Goal: Task Accomplishment & Management: Use online tool/utility

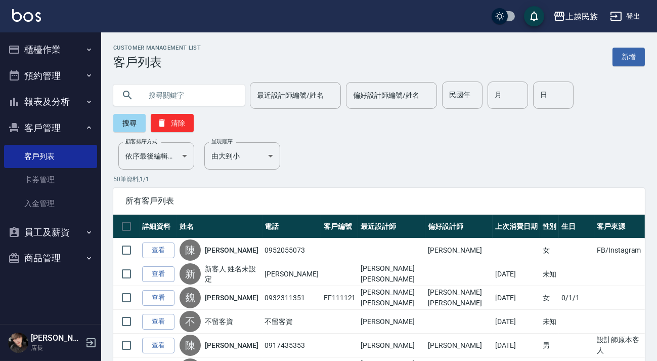
click at [197, 89] on input "text" at bounding box center [189, 94] width 95 height 27
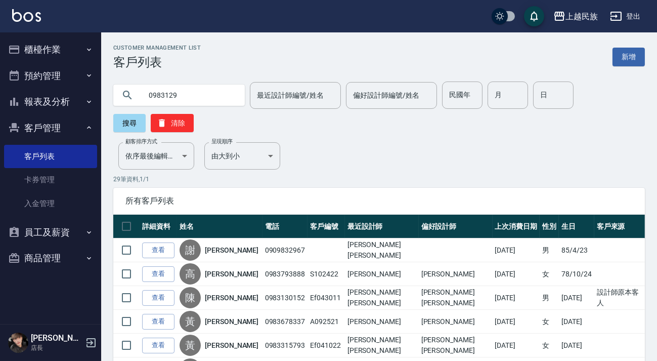
type input "0983129"
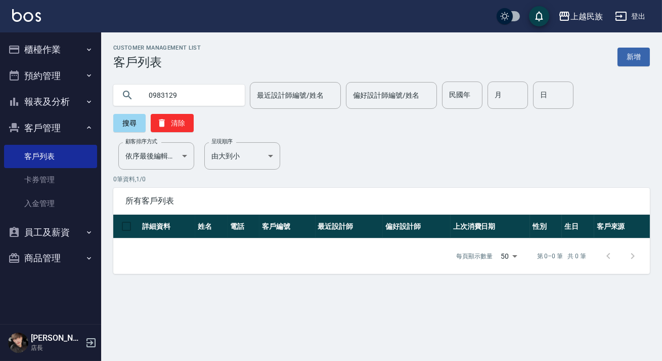
drag, startPoint x: 195, startPoint y: 88, endPoint x: 0, endPoint y: 93, distance: 195.4
click at [0, 93] on div "上越民族 登出 櫃檯作業 打帳單 帳單列表 現金收支登錄 材料自購登錄 每日結帳 排班表 現場電腦打卡 預約管理 預約管理 單日預約紀錄 單週預約紀錄 報表及…" at bounding box center [331, 180] width 662 height 361
click at [376, 71] on div "最近設計師編號/姓名 最近設計師編號/姓名 偏好設計師編號/姓名 偏好設計師編號/姓名 民國年 民國年 月 月 日 日 搜尋 清除" at bounding box center [375, 100] width 549 height 63
click at [71, 165] on link "客戶列表" at bounding box center [50, 156] width 93 height 23
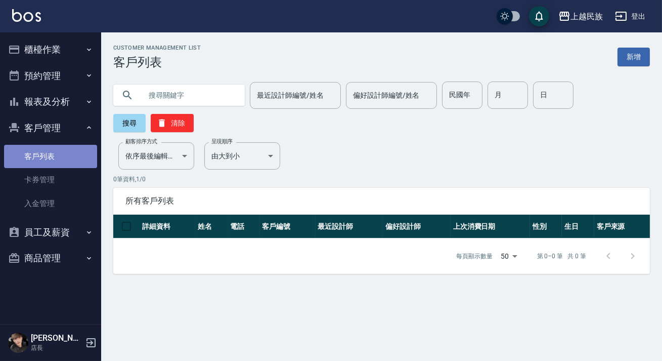
click at [74, 158] on link "客戶列表" at bounding box center [50, 156] width 93 height 23
click at [158, 100] on input "text" at bounding box center [189, 94] width 95 height 27
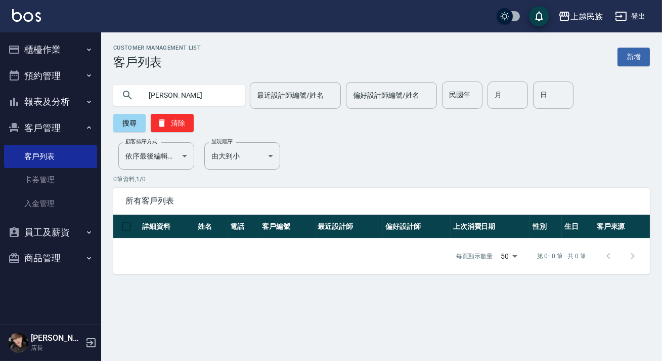
type input "[PERSON_NAME]"
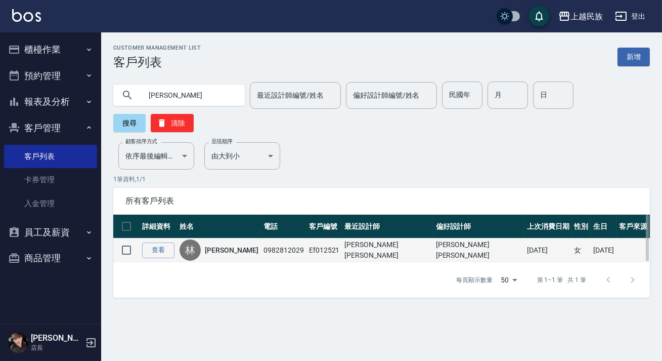
click at [177, 250] on td "查看" at bounding box center [158, 250] width 37 height 24
click at [162, 256] on link "查看" at bounding box center [158, 250] width 32 height 16
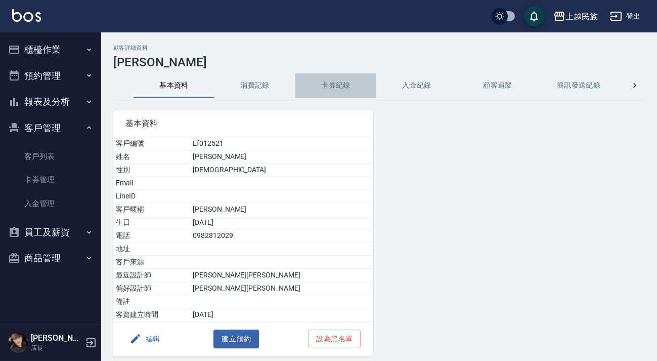
click at [334, 90] on button "卡券紀錄" at bounding box center [335, 85] width 81 height 24
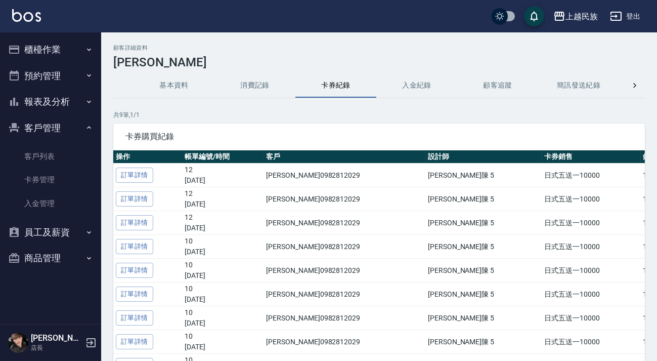
click at [268, 88] on button "消費記錄" at bounding box center [255, 85] width 81 height 24
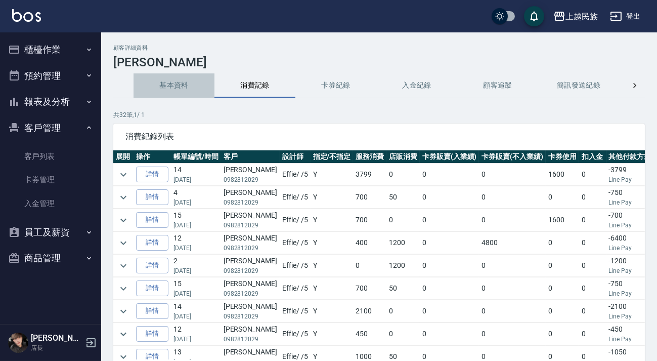
click at [185, 89] on button "基本資料" at bounding box center [174, 85] width 81 height 24
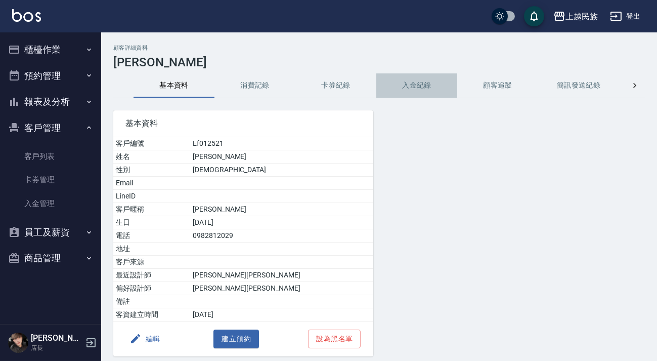
click at [424, 91] on button "入金紀錄" at bounding box center [416, 85] width 81 height 24
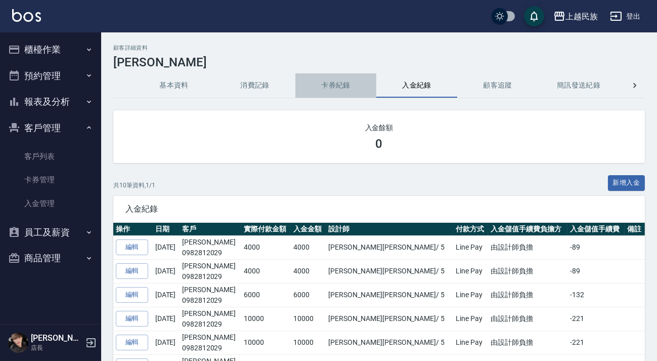
click at [340, 81] on button "卡券紀錄" at bounding box center [335, 85] width 81 height 24
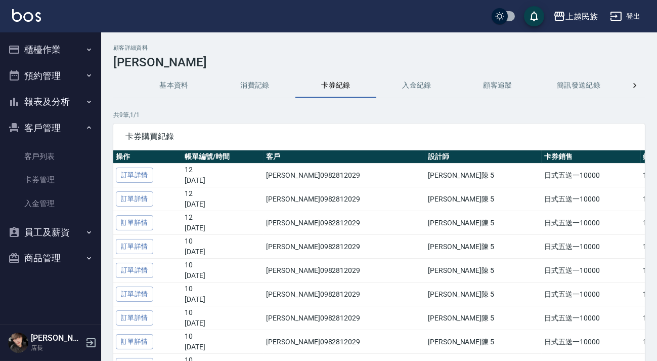
click at [183, 75] on button "基本資料" at bounding box center [174, 85] width 81 height 24
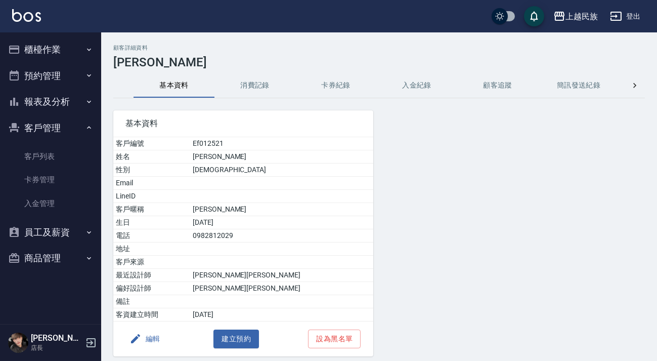
click at [60, 47] on button "櫃檯作業" at bounding box center [50, 49] width 93 height 26
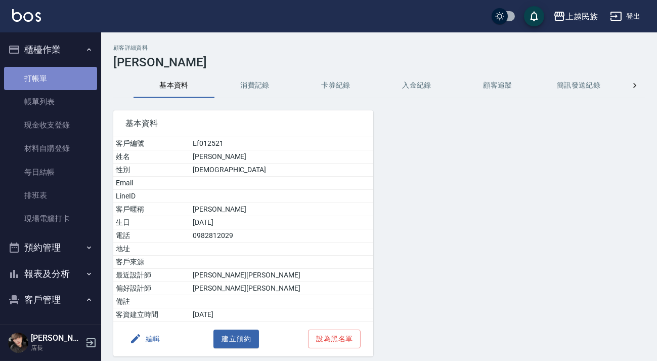
click at [70, 81] on link "打帳單" at bounding box center [50, 78] width 93 height 23
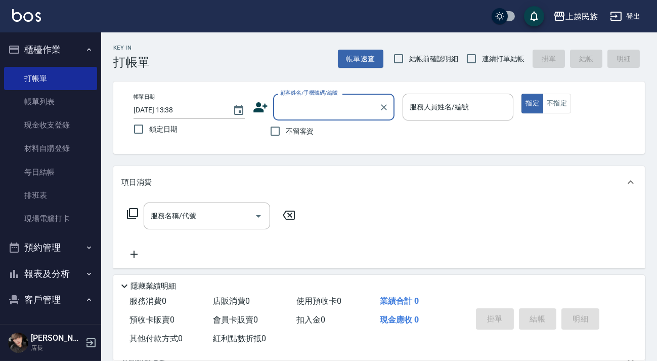
type input "＿"
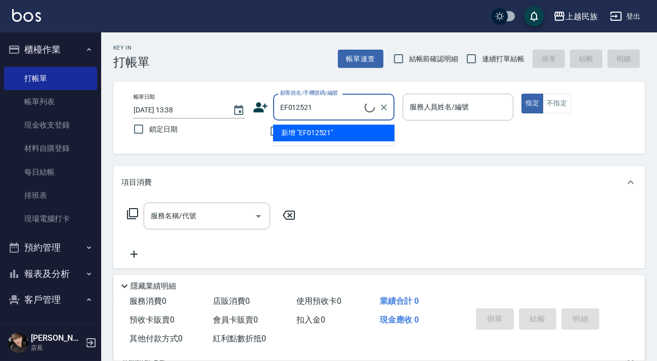
type input "[PERSON_NAME]/0982812029/Ef012521"
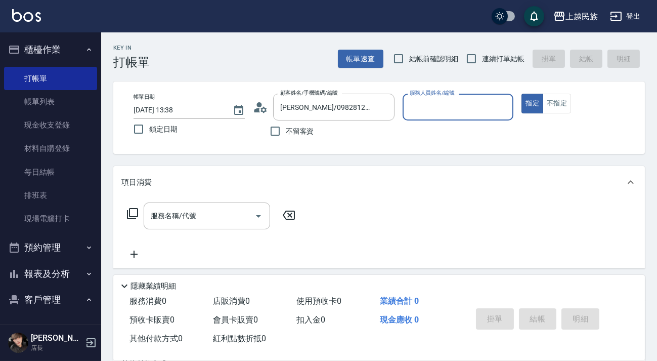
scroll to position [135, 0]
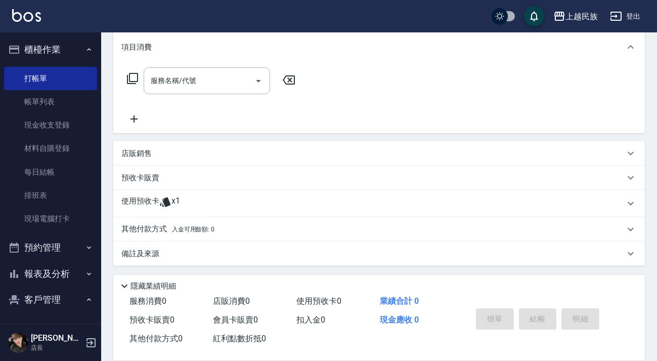
type input "Effie-5"
click at [218, 200] on div "使用預收卡 x1" at bounding box center [372, 203] width 503 height 15
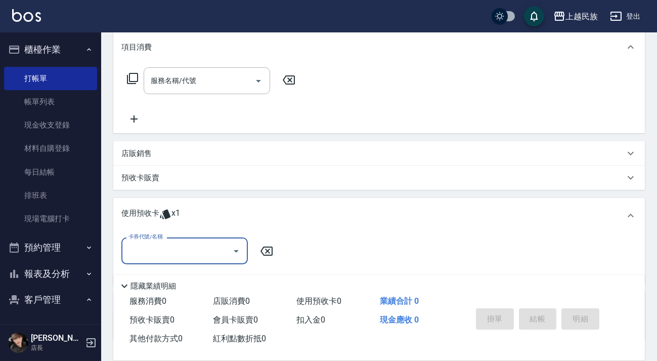
scroll to position [210, 0]
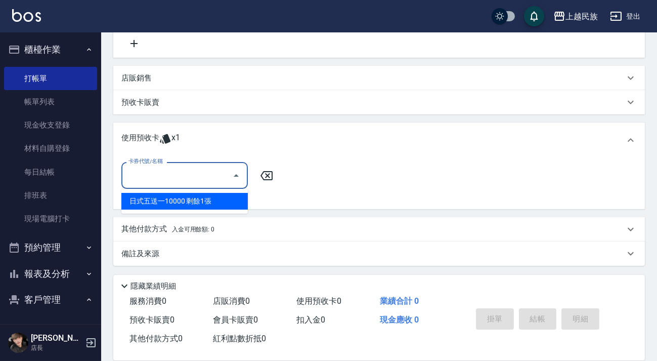
click at [196, 174] on input "卡券代號/名稱" at bounding box center [177, 175] width 102 height 18
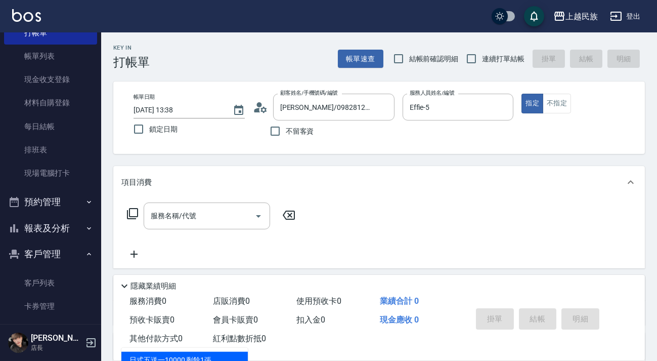
scroll to position [92, 0]
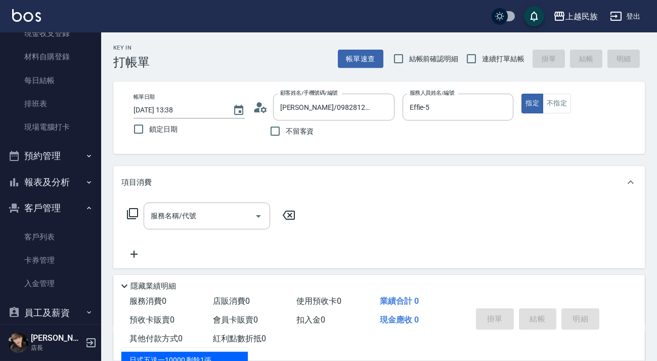
click at [67, 206] on button "客戶管理" at bounding box center [50, 208] width 93 height 26
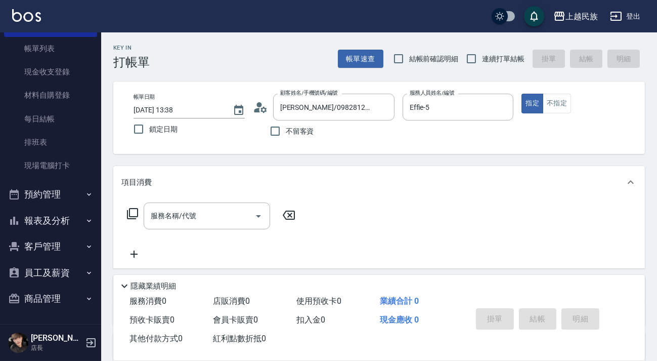
scroll to position [53, 0]
click at [65, 215] on button "報表及分析" at bounding box center [50, 220] width 93 height 26
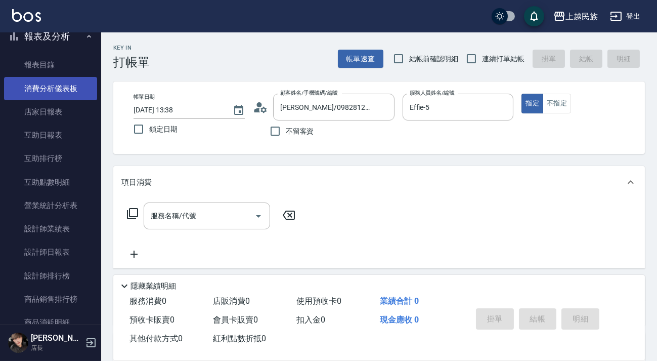
scroll to position [145, 0]
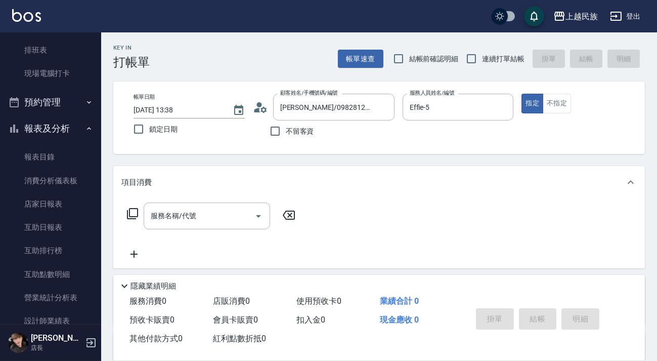
click at [67, 129] on button "報表及分析" at bounding box center [50, 128] width 93 height 26
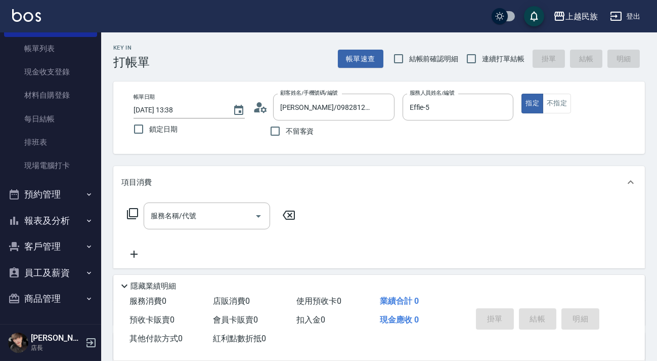
scroll to position [53, 0]
click at [64, 249] on button "客戶管理" at bounding box center [50, 246] width 93 height 26
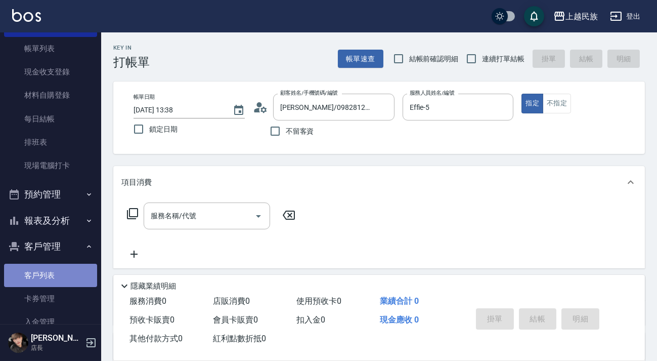
click at [64, 268] on link "客戶列表" at bounding box center [50, 275] width 93 height 23
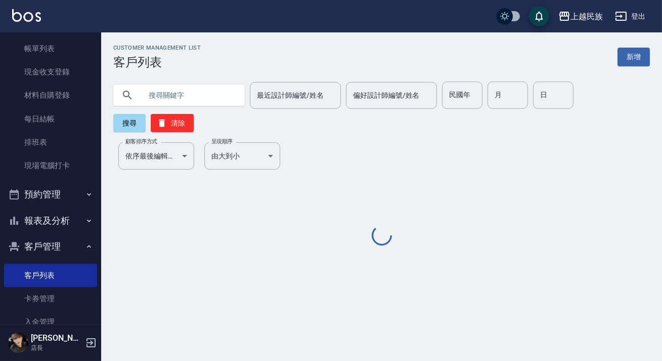
click at [176, 89] on input "text" at bounding box center [189, 94] width 95 height 27
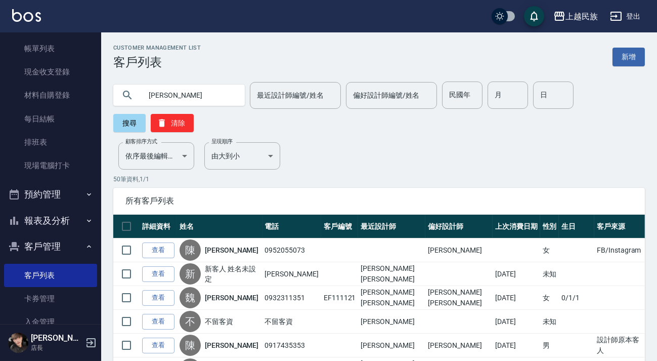
type input "[PERSON_NAME]"
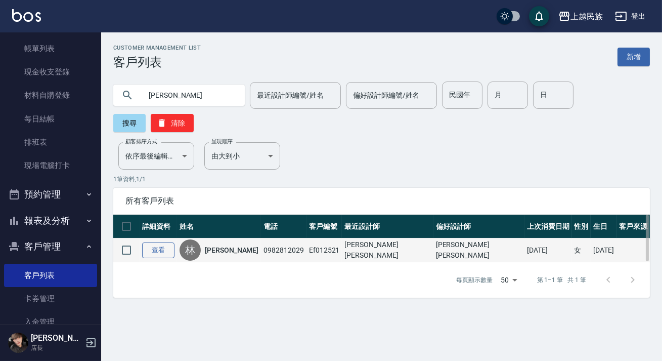
click at [152, 257] on link "查看" at bounding box center [158, 250] width 32 height 16
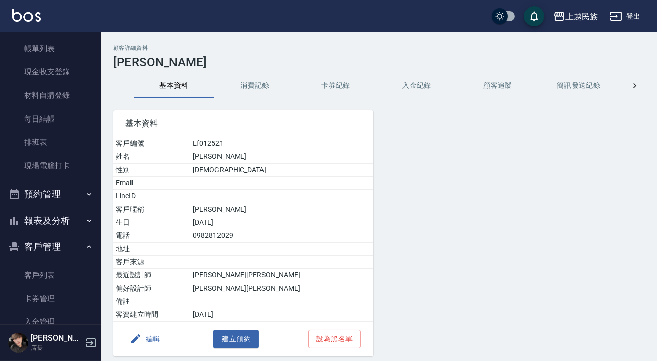
click at [259, 82] on button "消費記錄" at bounding box center [255, 85] width 81 height 24
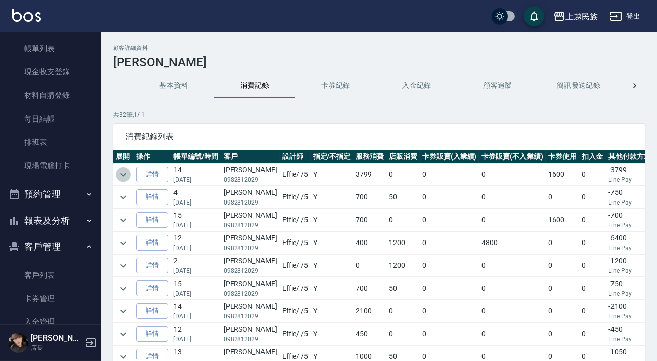
click at [124, 175] on icon "expand row" at bounding box center [123, 175] width 6 height 4
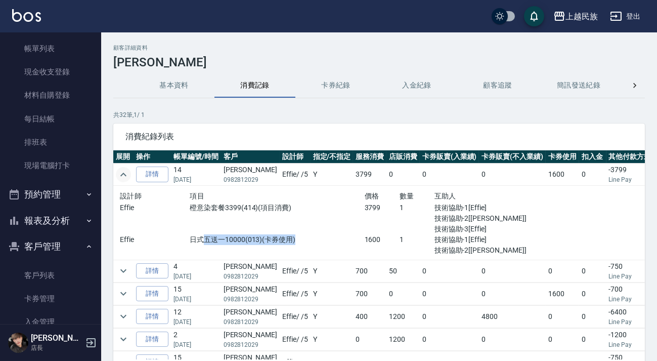
drag, startPoint x: 200, startPoint y: 240, endPoint x: 293, endPoint y: 241, distance: 93.1
click at [293, 241] on p "日式五送一10000(013)(卡券使用)" at bounding box center [277, 239] width 175 height 11
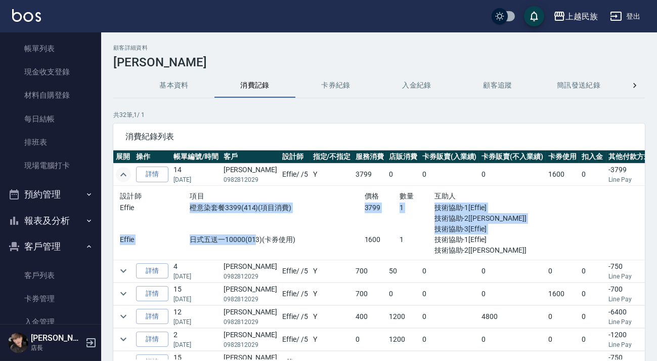
drag, startPoint x: 184, startPoint y: 205, endPoint x: 248, endPoint y: 241, distance: 73.8
click at [248, 241] on div "設計師 項目 價格 數量 互助人 Effie 橙意染套餐3399(414)(項目消費) 3799 1 技術協助-1[Effie] 技術協助-2[Effie] …" at bounding box center [329, 223] width 419 height 66
click at [248, 241] on p "日式五送一10000(013)(卡券使用)" at bounding box center [277, 239] width 175 height 11
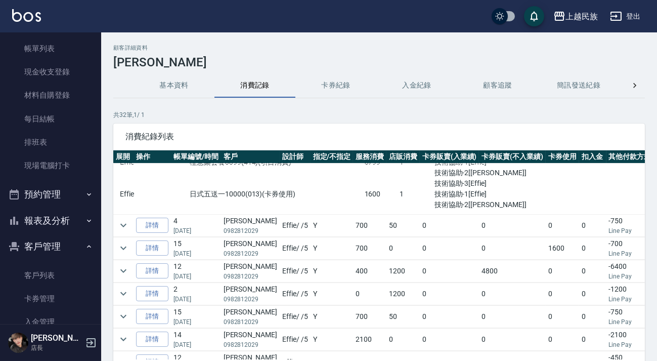
scroll to position [92, 0]
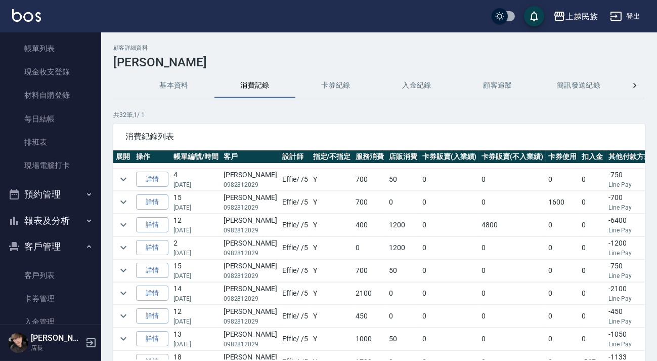
click at [134, 294] on td "詳情" at bounding box center [152, 293] width 37 height 22
click at [121, 291] on icon "expand row" at bounding box center [123, 293] width 6 height 4
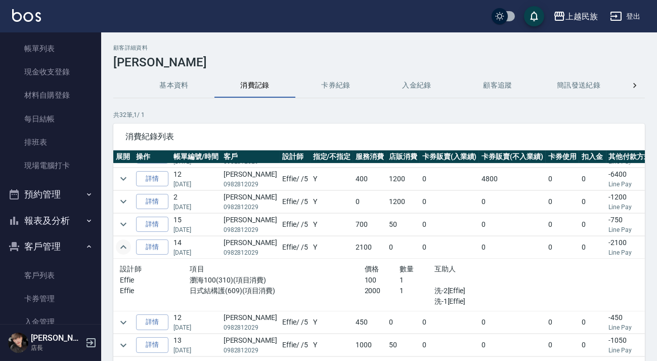
scroll to position [0, 0]
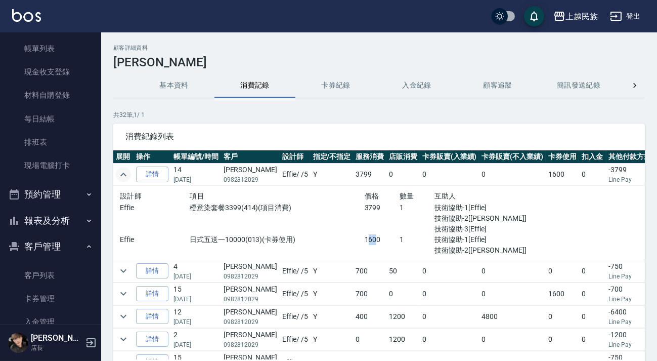
drag, startPoint x: 351, startPoint y: 242, endPoint x: 367, endPoint y: 242, distance: 16.2
click at [365, 240] on p "1600" at bounding box center [382, 239] width 35 height 11
click at [367, 242] on p "1600" at bounding box center [382, 239] width 35 height 11
click at [127, 273] on icon "expand row" at bounding box center [123, 271] width 12 height 12
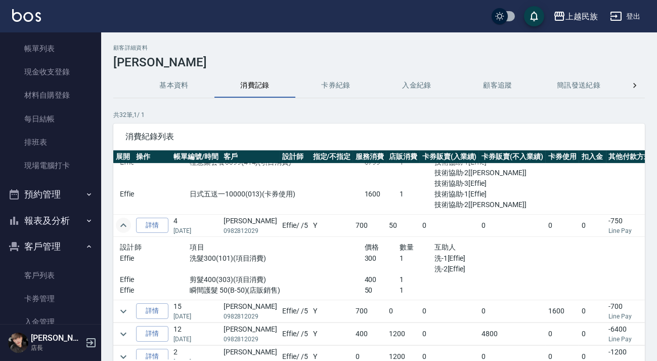
scroll to position [138, 0]
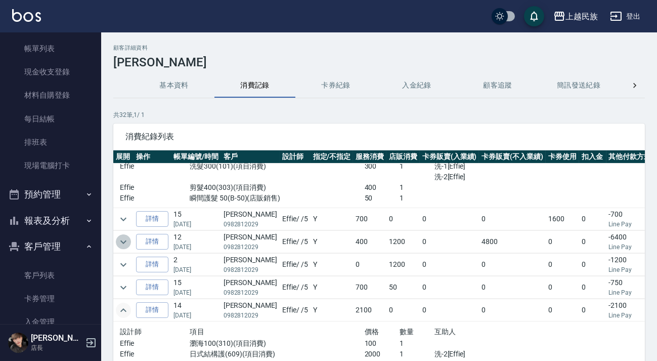
click at [121, 237] on icon "expand row" at bounding box center [123, 242] width 12 height 12
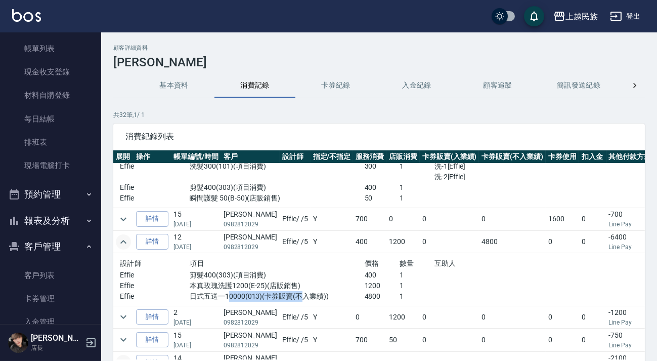
drag, startPoint x: 223, startPoint y: 293, endPoint x: 290, endPoint y: 300, distance: 68.2
click at [290, 300] on div "設計師 項目 價格 數量 互助人 Effie 剪髮400(303)(項目消費) 400 1 Effie 本真玫瑰洗護1200(E-25)(店販銷售) 1200…" at bounding box center [330, 279] width 428 height 53
click at [292, 300] on div "設計師 項目 價格 數量 互助人 Effie 剪髮400(303)(項目消費) 400 1 Effie 本真玫瑰洗護1200(E-25)(店販銷售) 1200…" at bounding box center [330, 279] width 428 height 53
drag, startPoint x: 364, startPoint y: 293, endPoint x: 284, endPoint y: 281, distance: 81.4
click at [284, 281] on div "設計師 項目 價格 數量 互助人 Effie 剪髮400(303)(項目消費) 400 1 Effie 本真玫瑰洗護1200(E-25)(店販銷售) 1200…" at bounding box center [329, 279] width 419 height 45
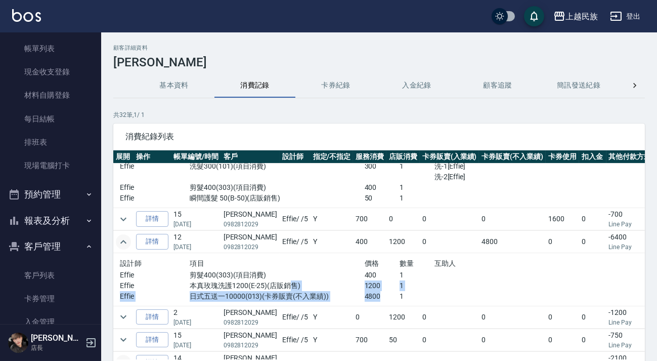
click at [284, 281] on p "本真玫瑰洗護1200(E-25)(店販銷售)" at bounding box center [277, 285] width 175 height 11
drag, startPoint x: 187, startPoint y: 294, endPoint x: 239, endPoint y: 293, distance: 51.6
click at [239, 293] on p "日式五送一10000(013)(卡券販賣(不入業績))" at bounding box center [277, 296] width 175 height 11
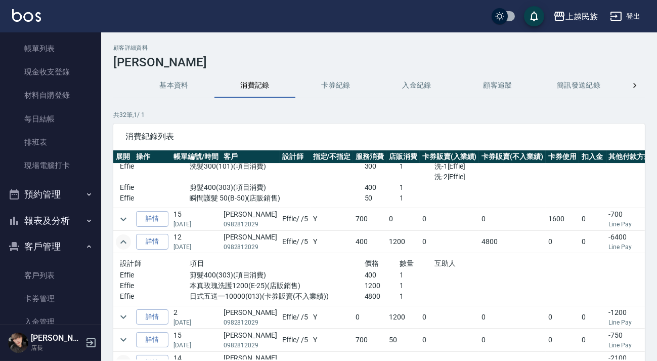
click at [278, 293] on p "日式五送一10000(013)(卡券販賣(不入業績))" at bounding box center [277, 296] width 175 height 11
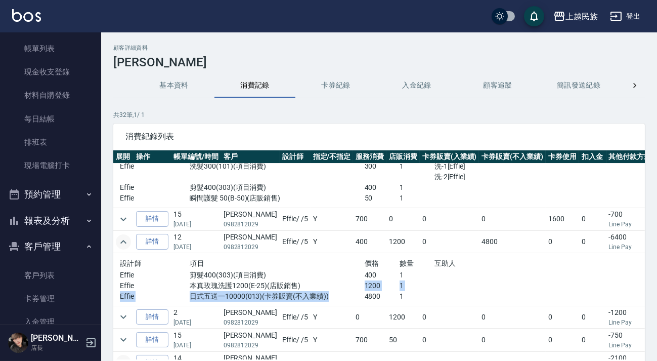
drag, startPoint x: 336, startPoint y: 297, endPoint x: 327, endPoint y: 294, distance: 10.1
click at [327, 294] on div "設計師 項目 價格 數量 互助人 Effie 剪髮400(303)(項目消費) 400 1 Effie 本真玫瑰洗護1200(E-25)(店販銷售) 1200…" at bounding box center [329, 279] width 419 height 45
click at [337, 282] on p "本真玫瑰洗護1200(E-25)(店販銷售)" at bounding box center [277, 285] width 175 height 11
drag, startPoint x: 187, startPoint y: 294, endPoint x: 257, endPoint y: 298, distance: 69.5
click at [257, 298] on p "日式五送一10000(013)(卡券販賣(不入業績))" at bounding box center [277, 296] width 175 height 11
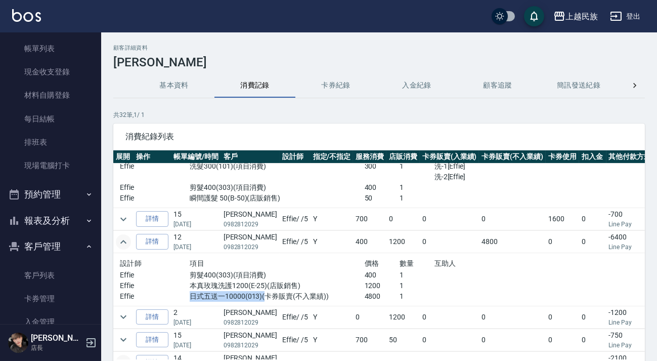
click at [257, 298] on p "日式五送一10000(013)(卡券販賣(不入業績))" at bounding box center [277, 296] width 175 height 11
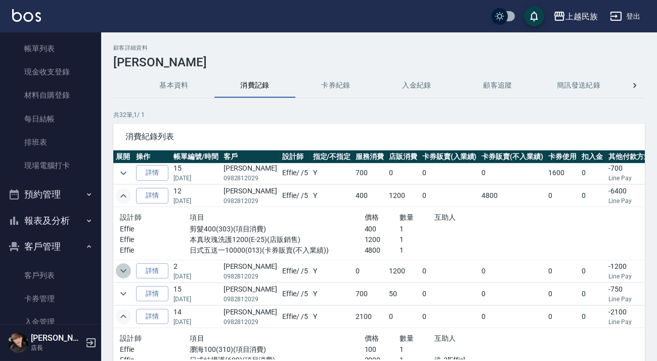
click at [121, 268] on icon "expand row" at bounding box center [123, 271] width 12 height 12
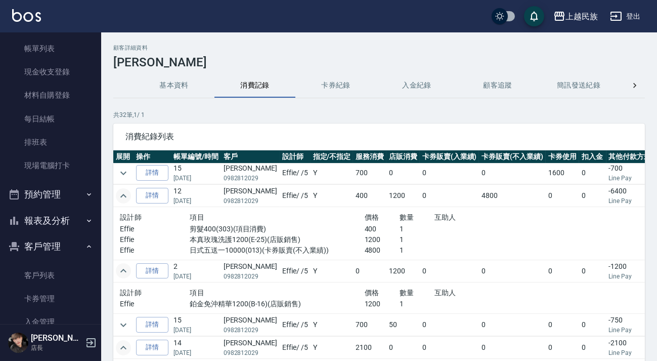
scroll to position [230, 0]
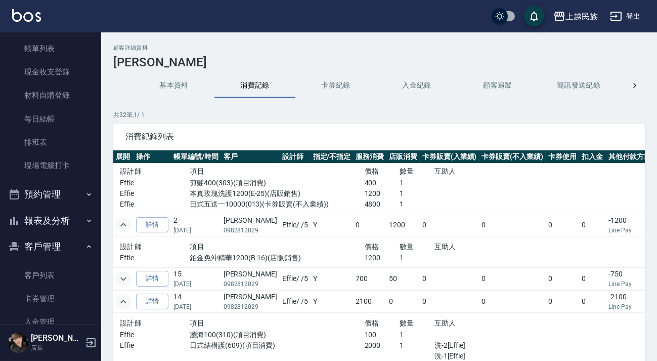
click at [123, 284] on button "expand row" at bounding box center [123, 278] width 15 height 15
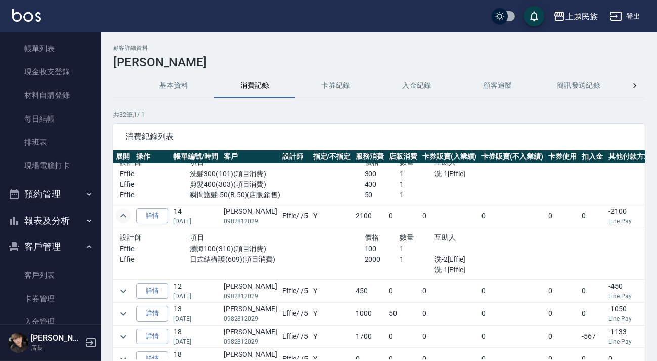
scroll to position [414, 0]
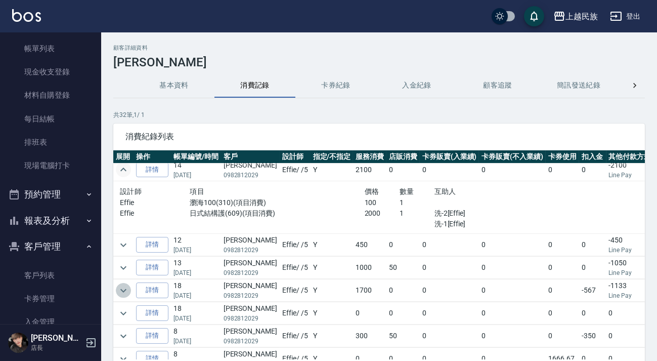
click at [125, 287] on icon "expand row" at bounding box center [123, 290] width 12 height 12
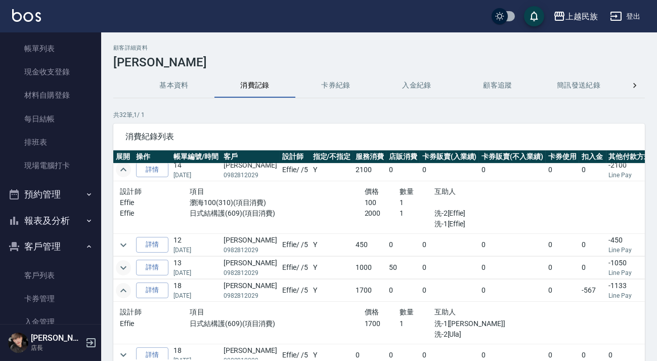
click at [122, 267] on icon "expand row" at bounding box center [123, 268] width 6 height 4
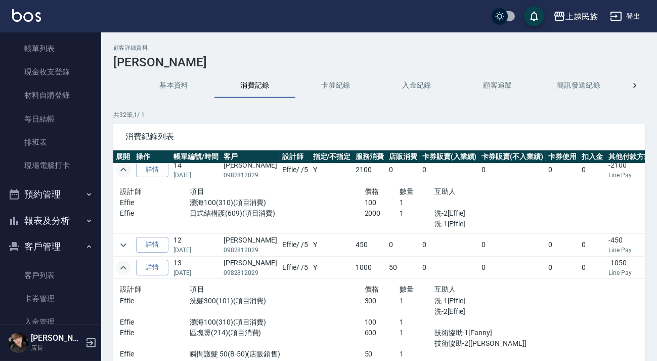
scroll to position [460, 0]
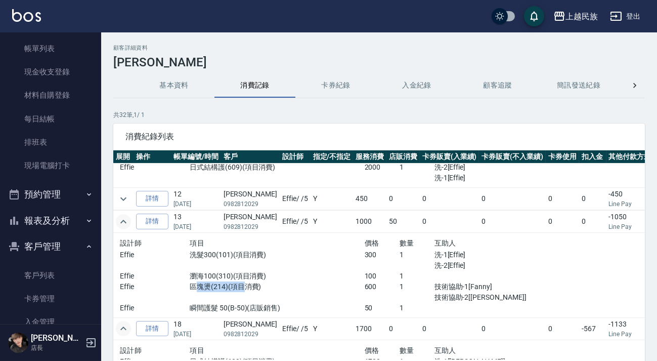
drag, startPoint x: 191, startPoint y: 287, endPoint x: 235, endPoint y: 287, distance: 44.5
click at [235, 287] on p "區塊燙(214)(項目消費)" at bounding box center [277, 286] width 175 height 11
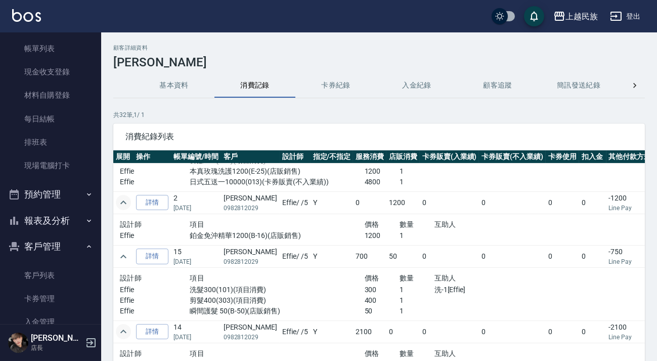
scroll to position [160, 0]
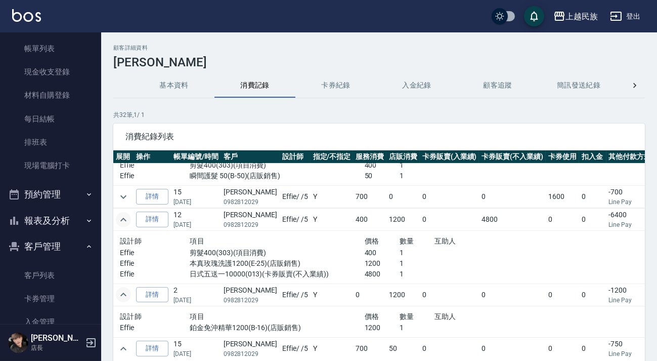
click at [119, 216] on icon "expand row" at bounding box center [123, 220] width 12 height 12
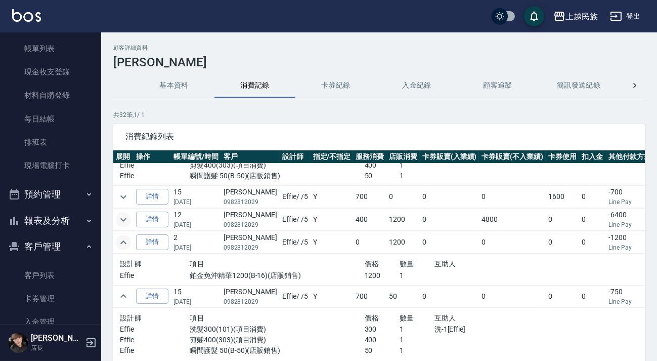
click at [124, 242] on icon "expand row" at bounding box center [123, 242] width 12 height 12
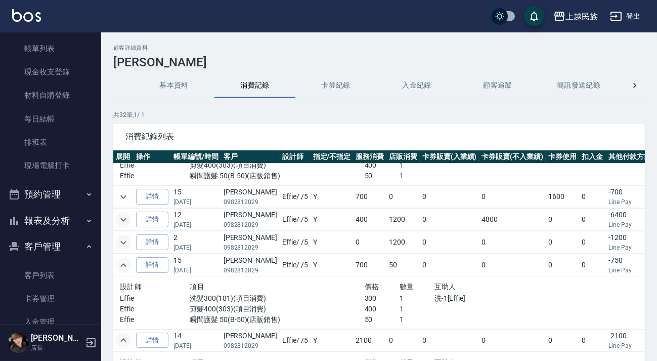
click at [122, 264] on icon "expand row" at bounding box center [123, 265] width 12 height 12
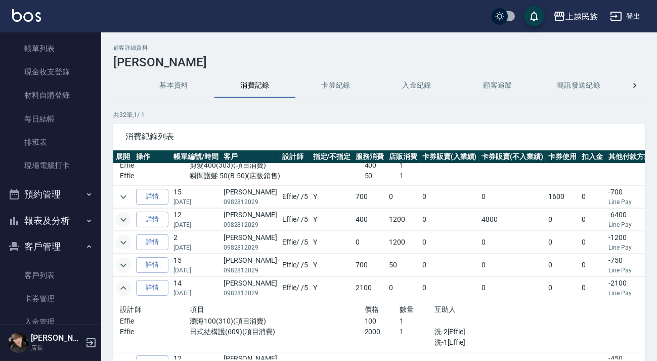
scroll to position [252, 0]
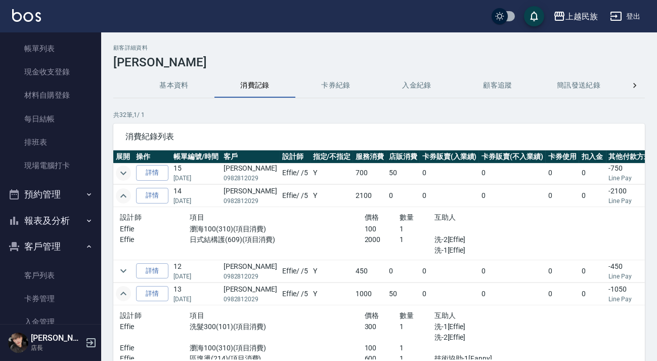
click at [126, 198] on icon "expand row" at bounding box center [123, 196] width 12 height 12
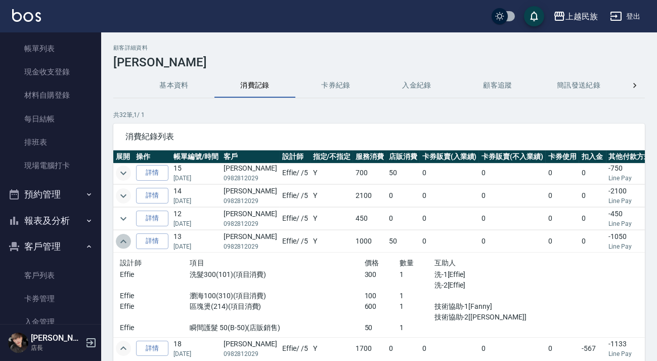
click at [125, 244] on icon "expand row" at bounding box center [123, 241] width 12 height 12
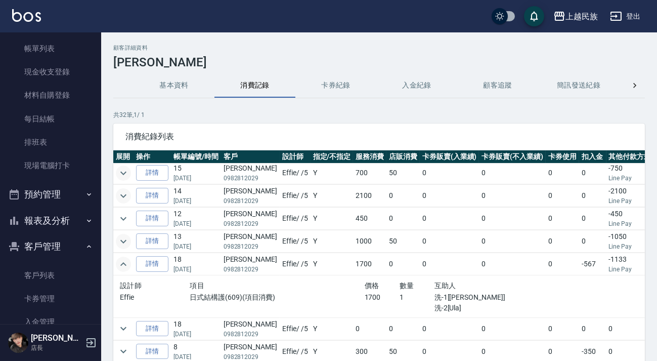
click at [121, 267] on icon "expand row" at bounding box center [123, 264] width 12 height 12
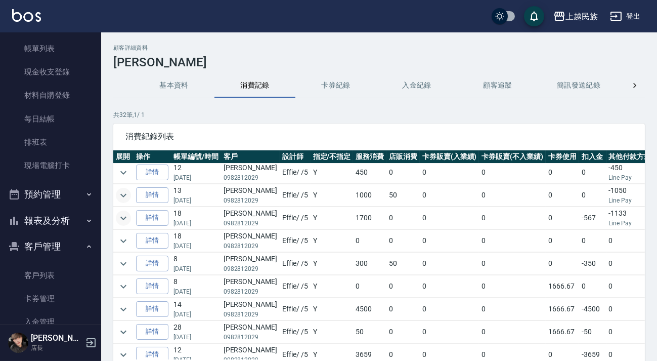
scroll to position [344, 0]
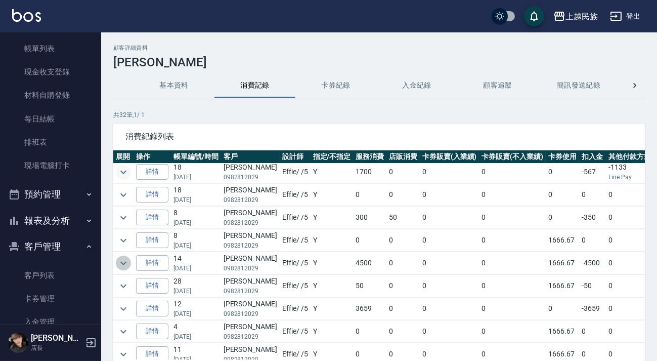
click at [121, 265] on icon "expand row" at bounding box center [123, 263] width 12 height 12
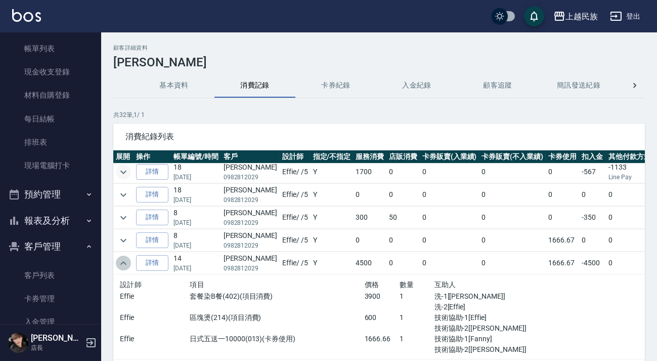
click at [121, 265] on icon "expand row" at bounding box center [123, 263] width 12 height 12
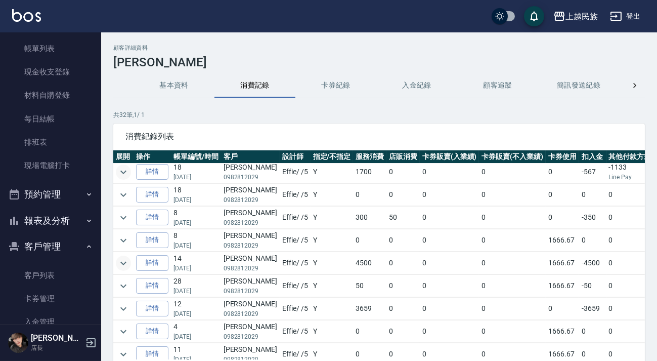
scroll to position [252, 0]
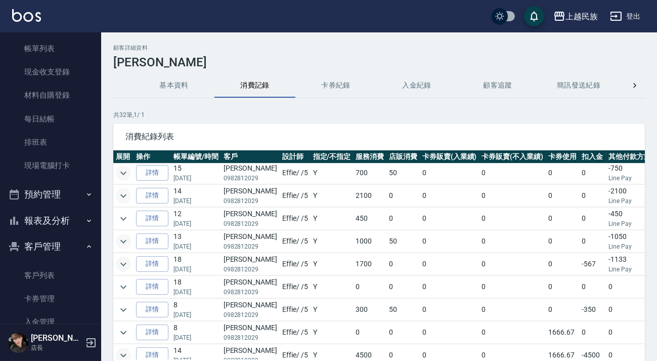
click at [126, 193] on icon "expand row" at bounding box center [123, 196] width 12 height 12
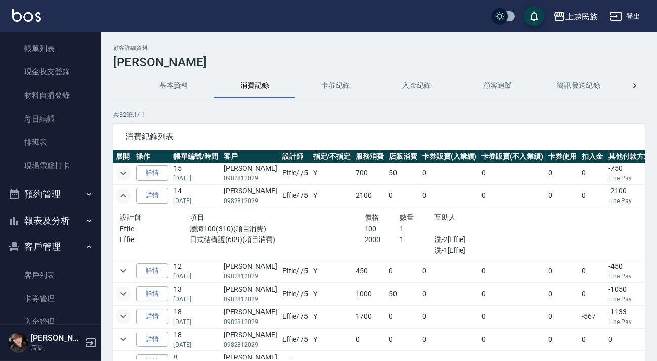
click at [126, 193] on icon "expand row" at bounding box center [123, 196] width 12 height 12
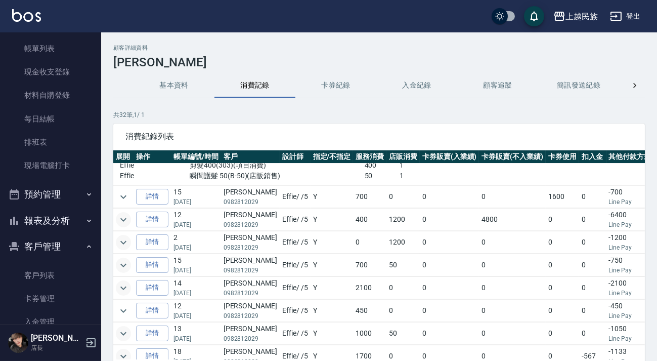
scroll to position [68, 0]
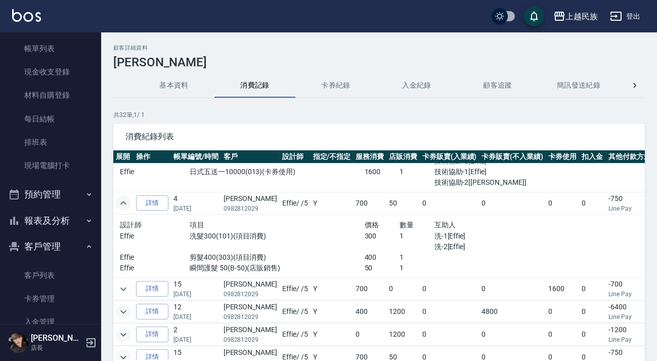
click at [122, 197] on icon "expand row" at bounding box center [123, 203] width 12 height 12
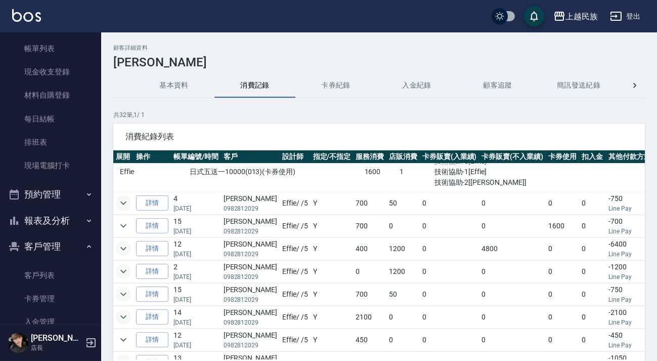
scroll to position [0, 0]
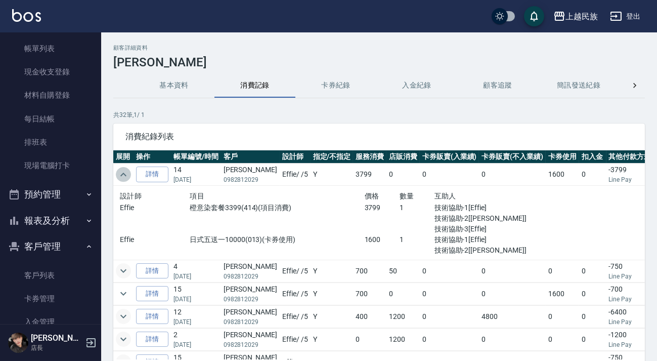
click at [121, 174] on icon "expand row" at bounding box center [123, 174] width 12 height 12
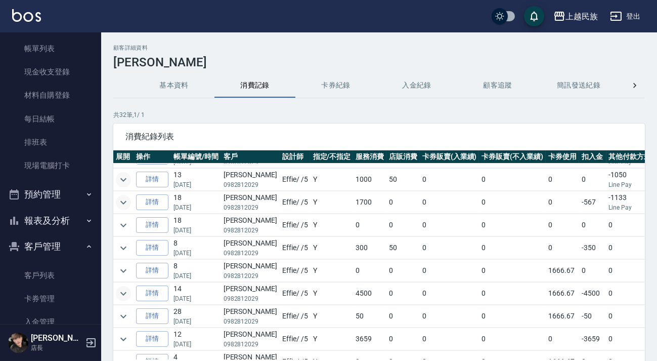
scroll to position [160, 0]
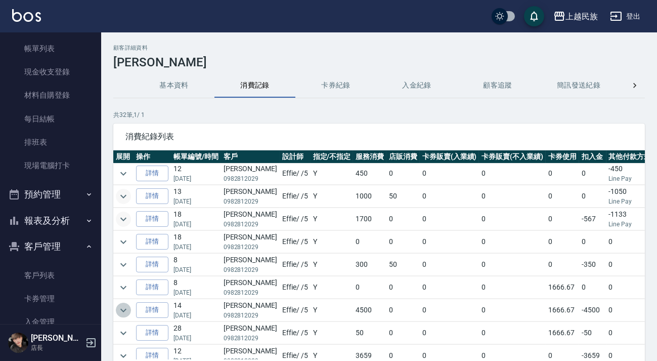
click at [130, 305] on button "expand row" at bounding box center [123, 310] width 15 height 15
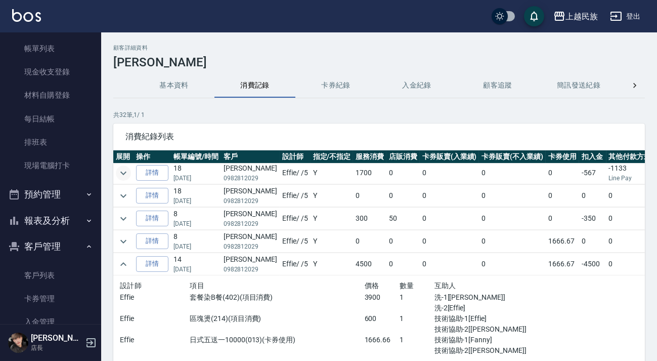
scroll to position [252, 0]
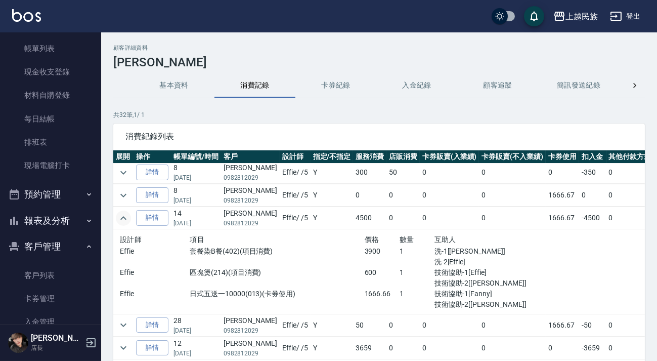
click at [126, 217] on icon "expand row" at bounding box center [123, 218] width 6 height 4
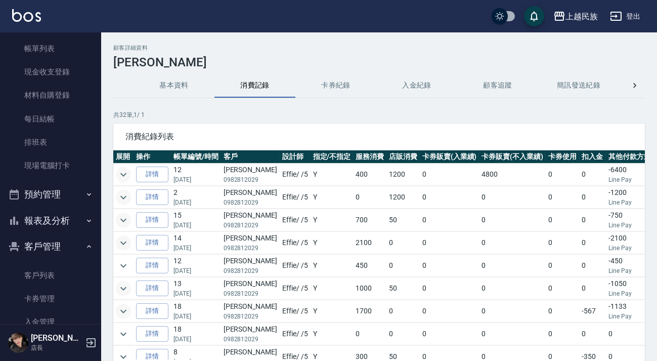
scroll to position [22, 0]
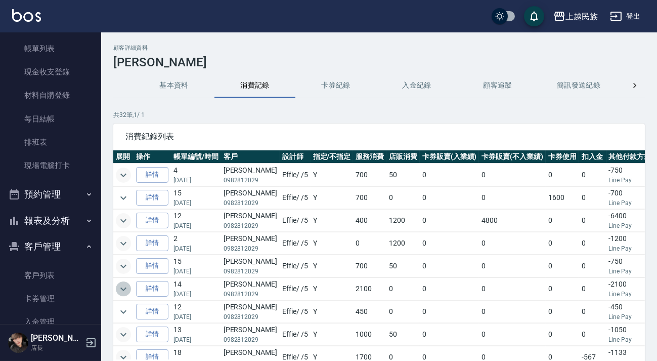
click at [123, 288] on icon "expand row" at bounding box center [123, 289] width 6 height 4
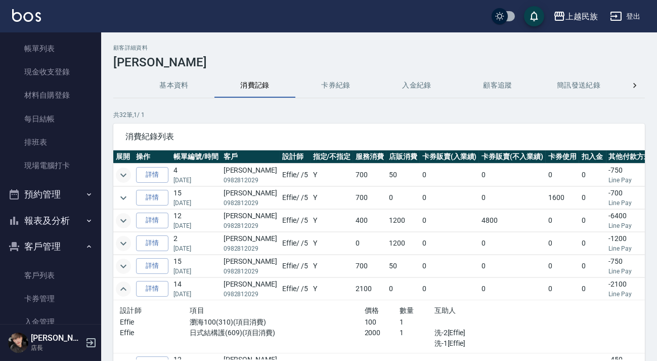
click at [123, 288] on icon "expand row" at bounding box center [123, 289] width 12 height 12
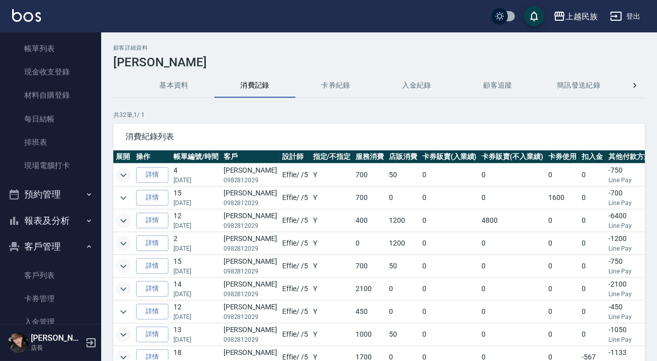
scroll to position [0, 0]
click at [122, 174] on icon "expand row" at bounding box center [123, 174] width 12 height 12
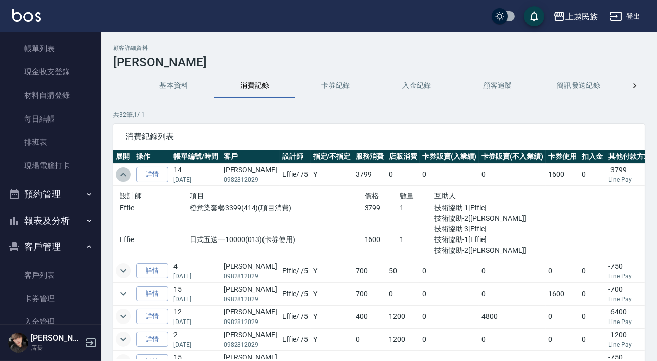
click at [122, 174] on icon "expand row" at bounding box center [123, 175] width 6 height 4
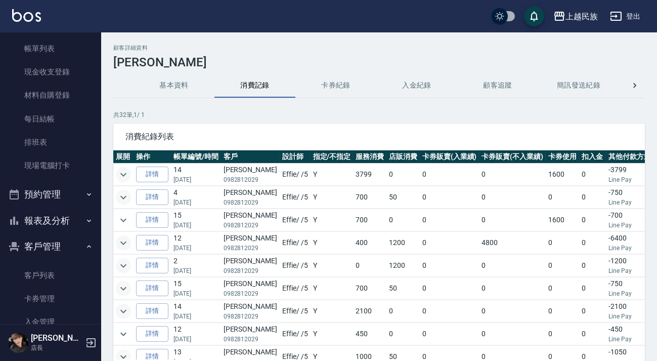
click at [125, 197] on icon "expand row" at bounding box center [123, 197] width 12 height 12
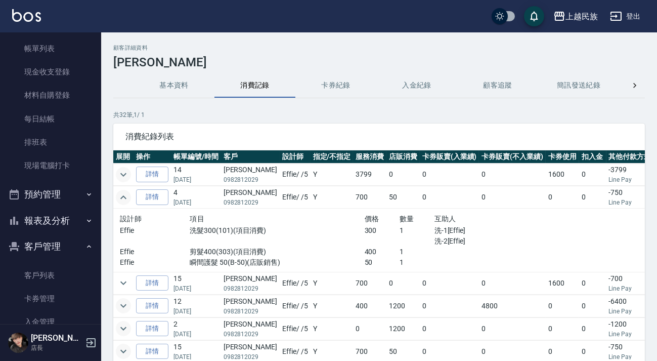
click at [125, 197] on icon "expand row" at bounding box center [123, 197] width 6 height 4
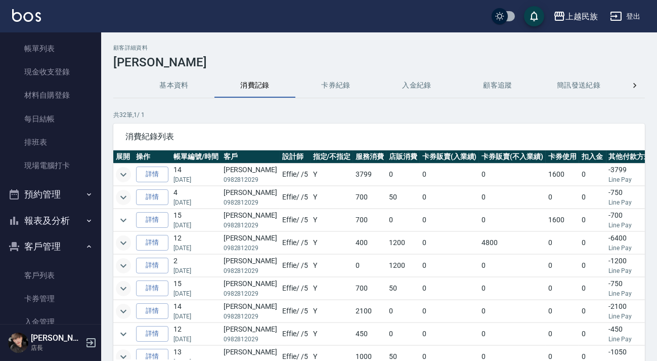
click at [125, 231] on td at bounding box center [329, 231] width 433 height 1
click at [125, 226] on button "expand row" at bounding box center [123, 219] width 15 height 15
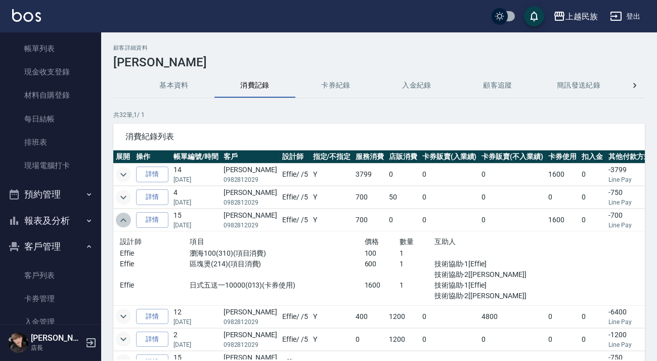
click at [125, 226] on button "expand row" at bounding box center [123, 219] width 15 height 15
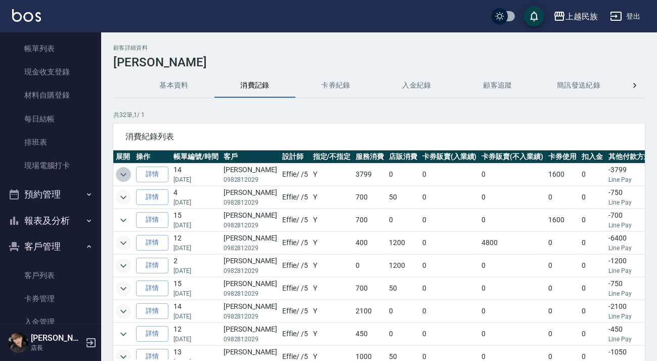
click at [124, 174] on icon "expand row" at bounding box center [123, 175] width 6 height 4
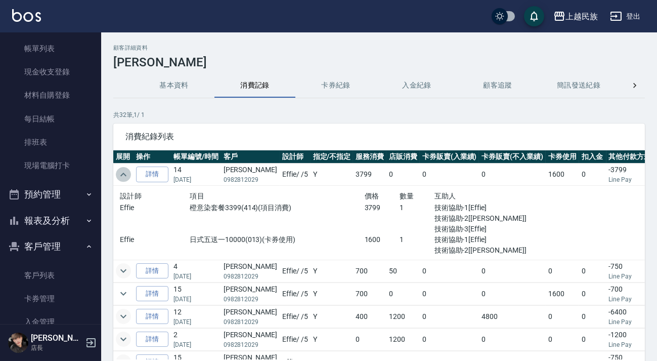
click at [124, 174] on icon "expand row" at bounding box center [123, 174] width 12 height 12
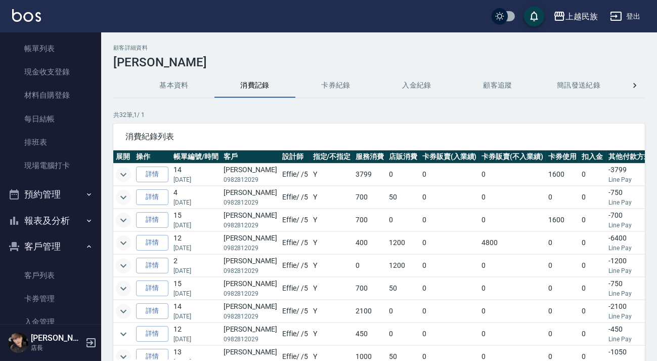
click at [127, 220] on icon "expand row" at bounding box center [123, 220] width 12 height 12
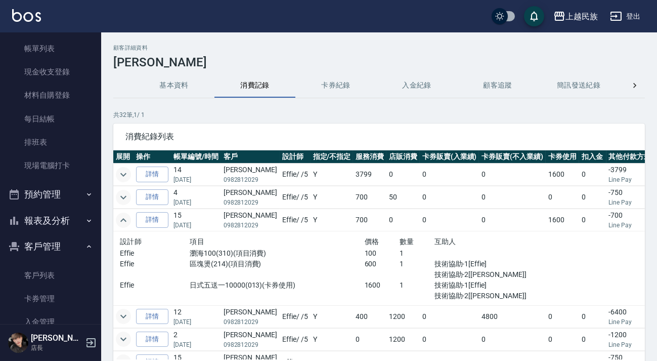
click at [126, 215] on icon "expand row" at bounding box center [123, 220] width 12 height 12
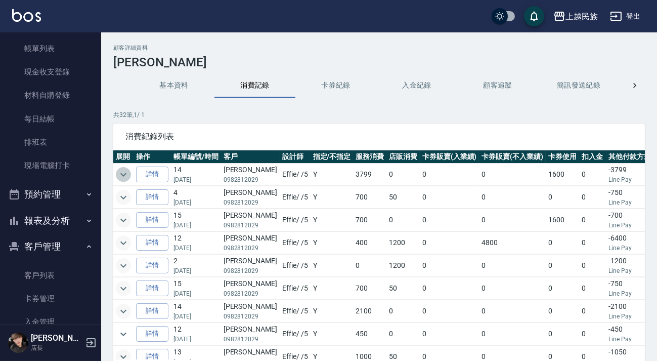
click at [121, 177] on icon "expand row" at bounding box center [123, 174] width 12 height 12
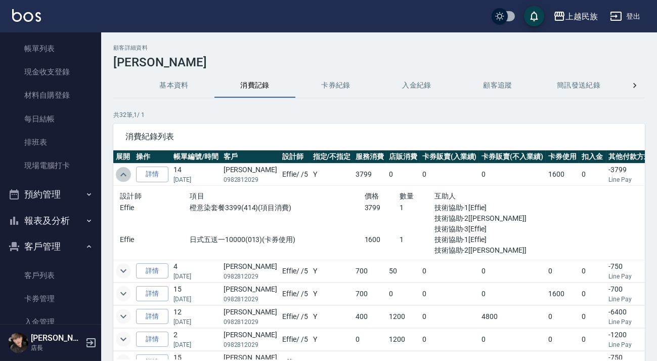
click at [121, 177] on icon "expand row" at bounding box center [123, 174] width 12 height 12
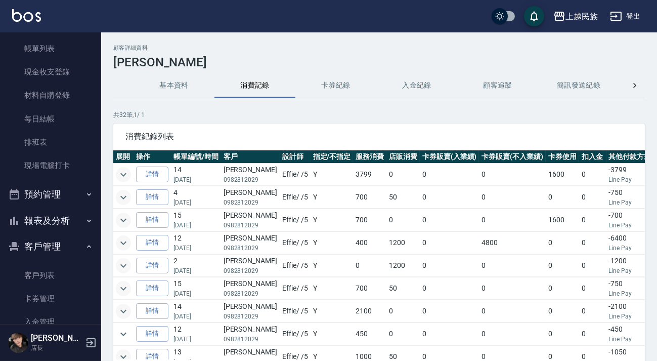
click at [116, 244] on button "expand row" at bounding box center [123, 242] width 15 height 15
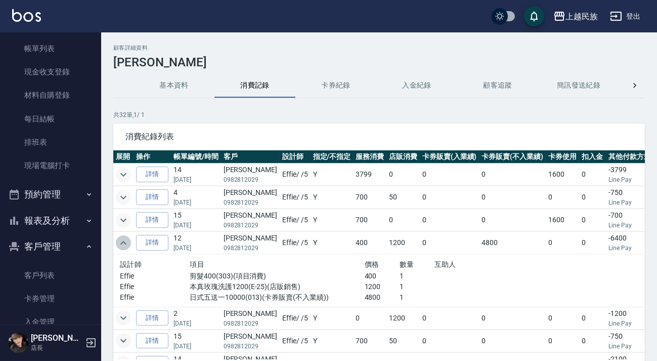
click at [116, 238] on button "expand row" at bounding box center [123, 242] width 15 height 15
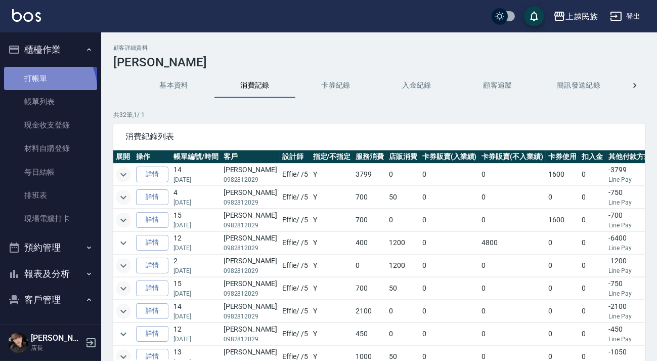
click at [41, 89] on link "打帳單" at bounding box center [50, 78] width 93 height 23
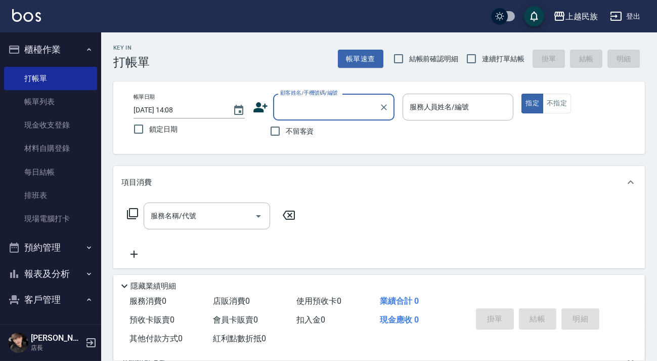
type input "＿"
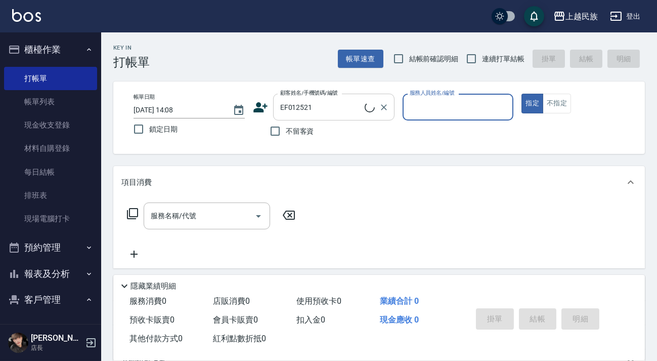
click at [325, 114] on input "EF012521" at bounding box center [321, 107] width 87 height 18
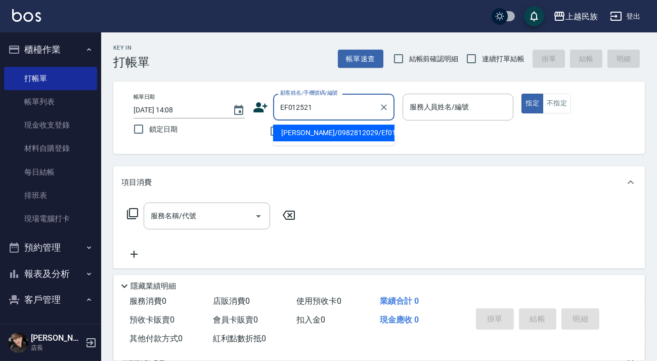
click at [321, 132] on li "[PERSON_NAME]/0982812029/Ef012521" at bounding box center [333, 132] width 121 height 17
type input "[PERSON_NAME]/0982812029/Ef012521"
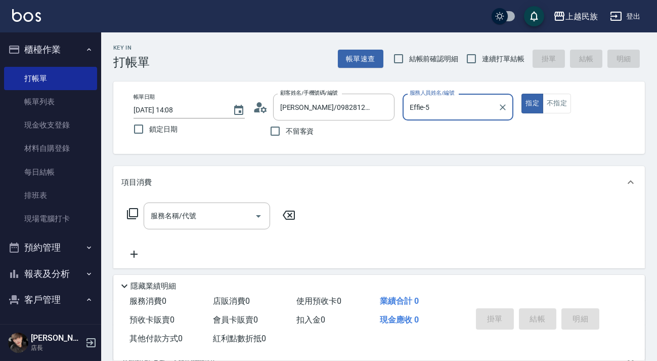
type input "Effie-5"
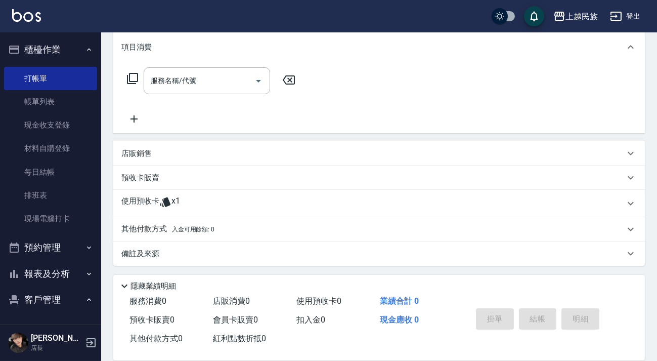
click at [200, 204] on div "使用預收卡 x1" at bounding box center [372, 203] width 503 height 15
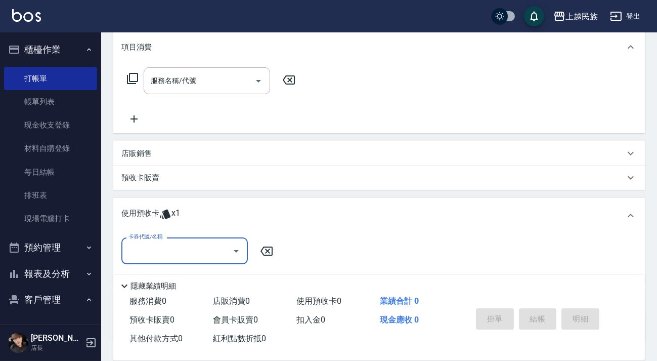
scroll to position [0, 0]
click at [186, 246] on input "卡券代號/名稱" at bounding box center [177, 251] width 102 height 18
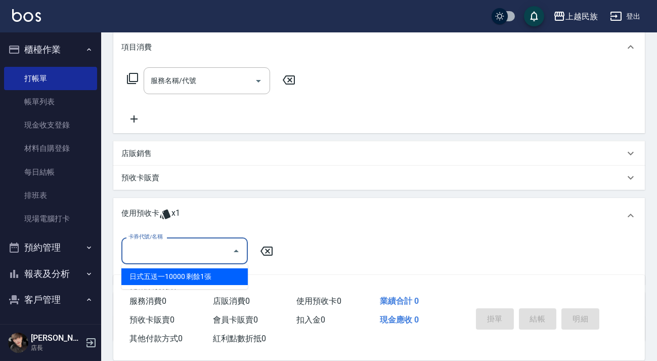
click at [182, 273] on div "日式五送一10000 剩餘1張" at bounding box center [184, 276] width 126 height 17
type input "日式五送一10000"
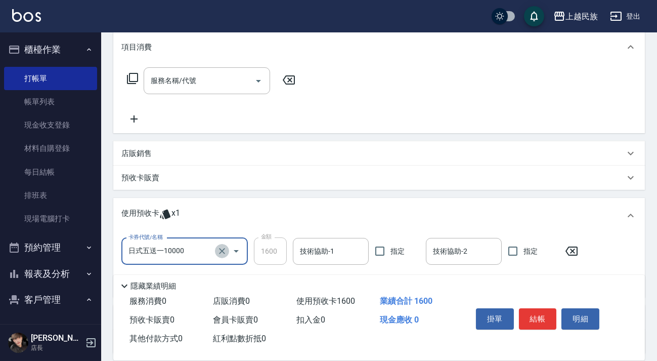
click at [226, 248] on icon "Clear" at bounding box center [222, 251] width 10 height 10
